Goal: Information Seeking & Learning: Learn about a topic

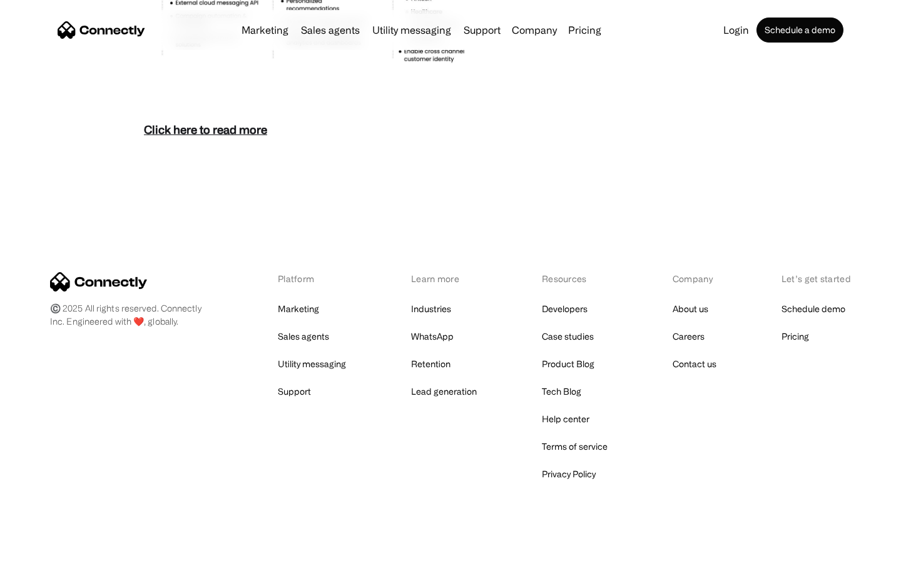
scroll to position [5426, 0]
